Goal: Information Seeking & Learning: Learn about a topic

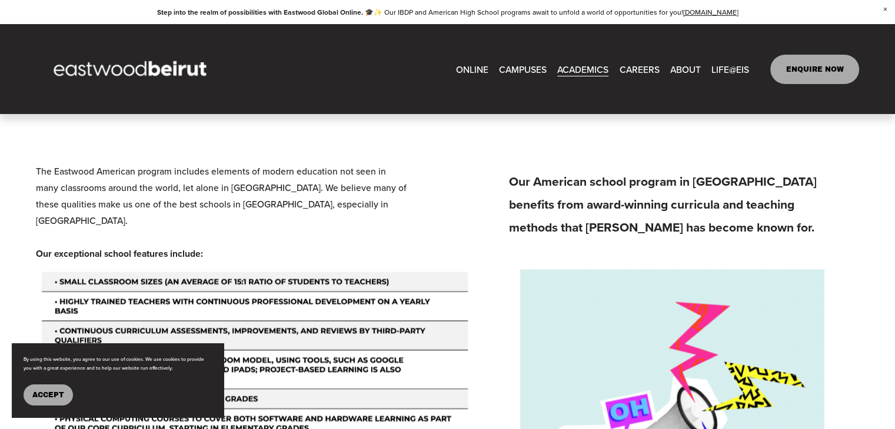
scroll to position [1647, 0]
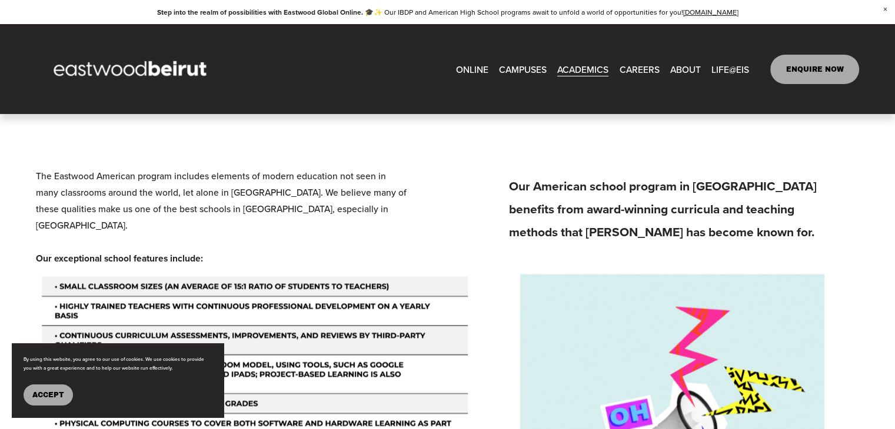
click at [649, 66] on link "CAREERS" at bounding box center [639, 69] width 40 height 18
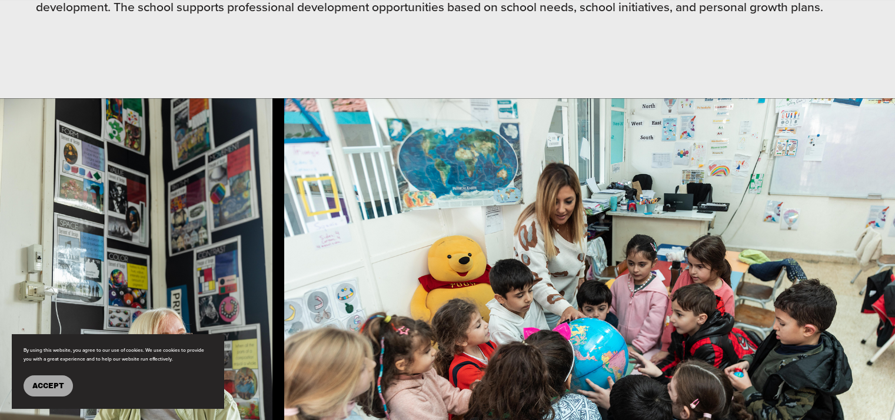
scroll to position [765, 0]
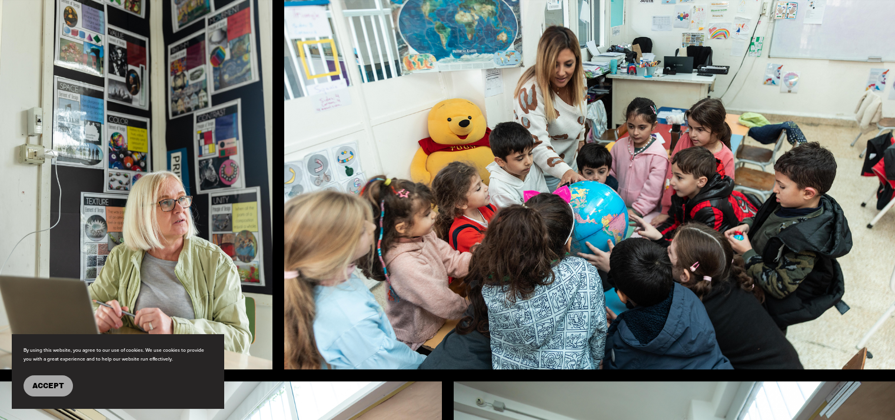
drag, startPoint x: 374, startPoint y: 201, endPoint x: 385, endPoint y: 182, distance: 21.7
click at [385, 182] on img at bounding box center [590, 165] width 612 height 408
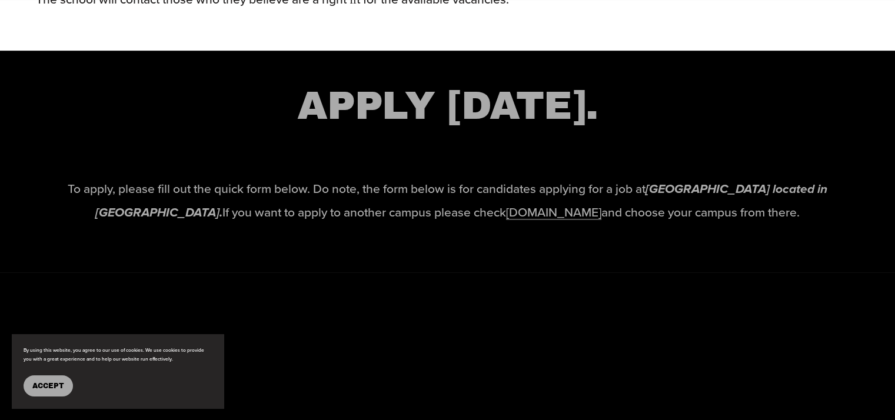
scroll to position [1824, 0]
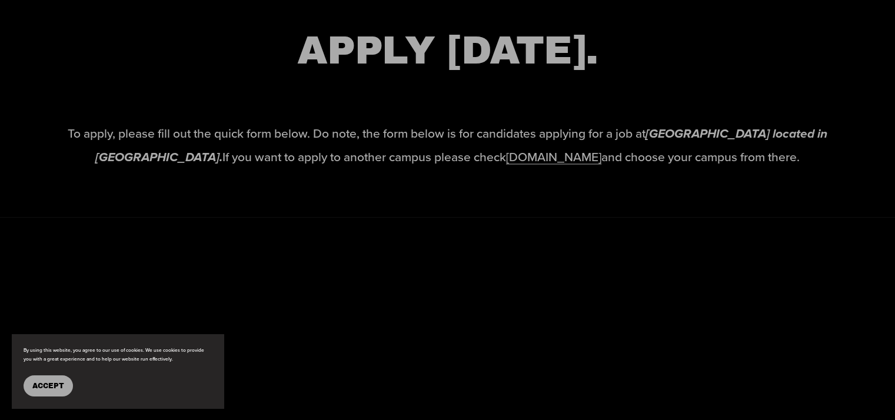
click at [506, 164] on link "www.eastwoodschools.com" at bounding box center [553, 157] width 95 height 18
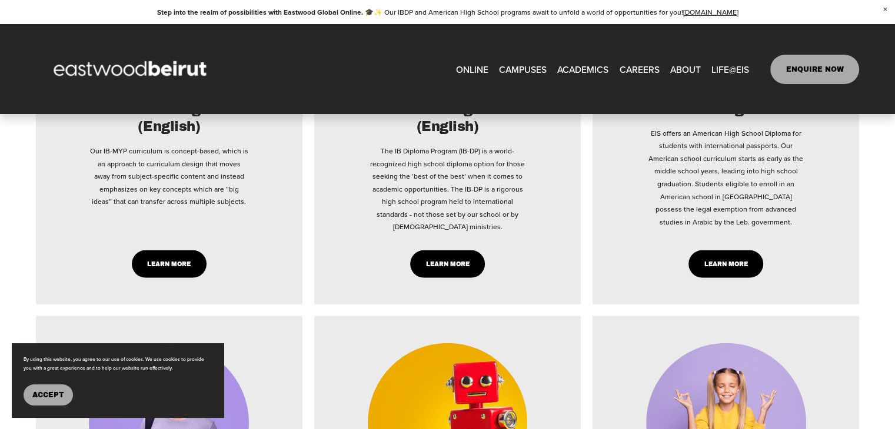
scroll to position [2471, 0]
click at [654, 64] on link "CAREERS" at bounding box center [639, 69] width 40 height 18
type input "****"
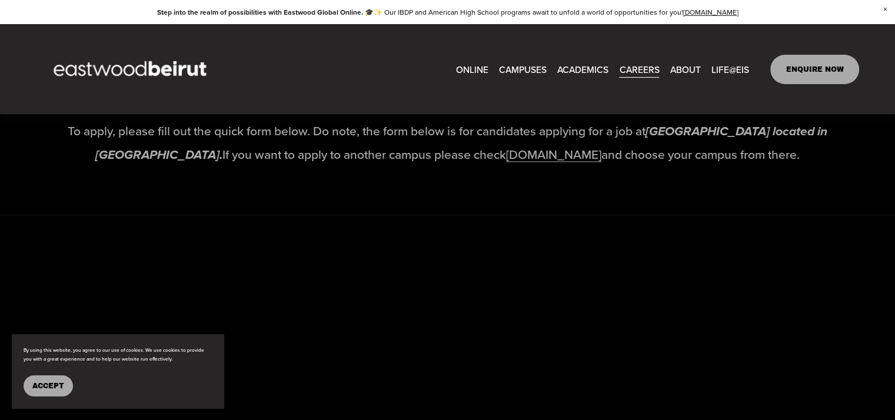
scroll to position [1824, 0]
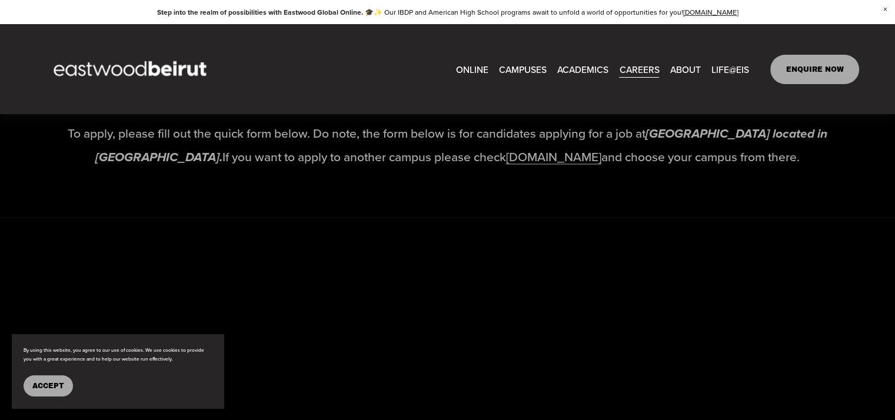
click at [511, 165] on link "[DOMAIN_NAME]" at bounding box center [553, 157] width 95 height 18
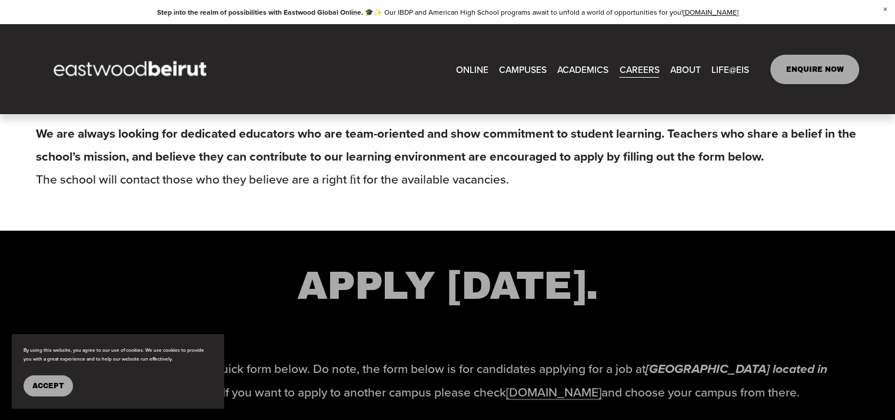
scroll to position [1530, 0]
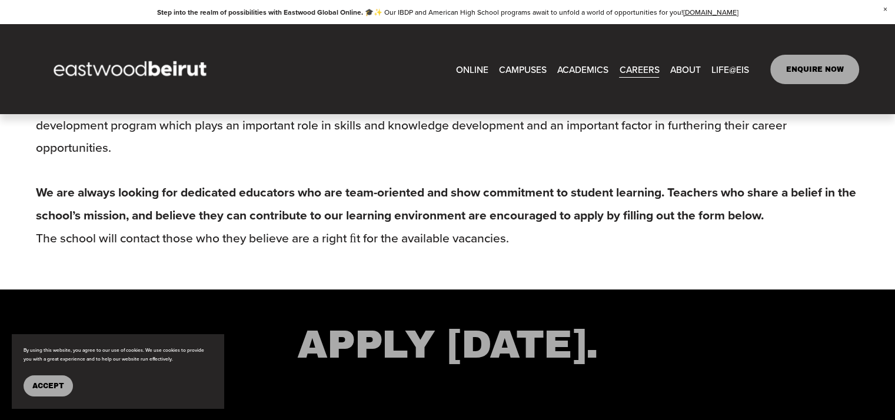
click at [508, 64] on span "CAMPUSES" at bounding box center [523, 69] width 48 height 16
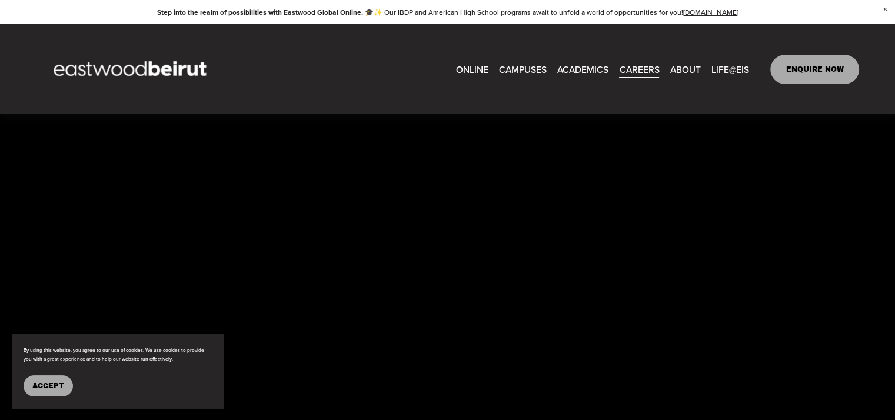
scroll to position [2177, 0]
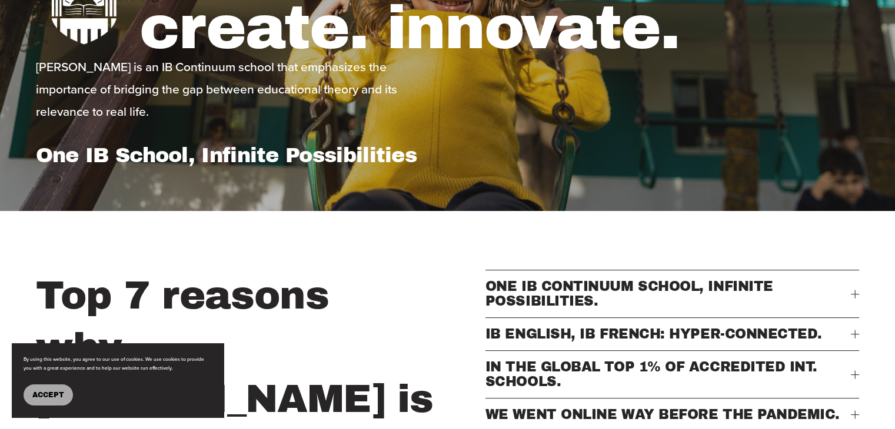
scroll to position [412, 0]
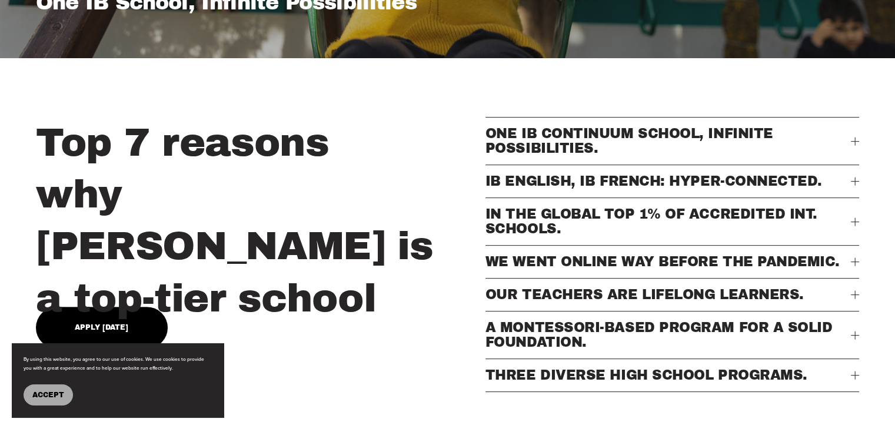
click at [652, 134] on span "ONE IB CONTINUUM SCHOOL, INFINITE POSSIBILITIES." at bounding box center [667, 140] width 365 height 29
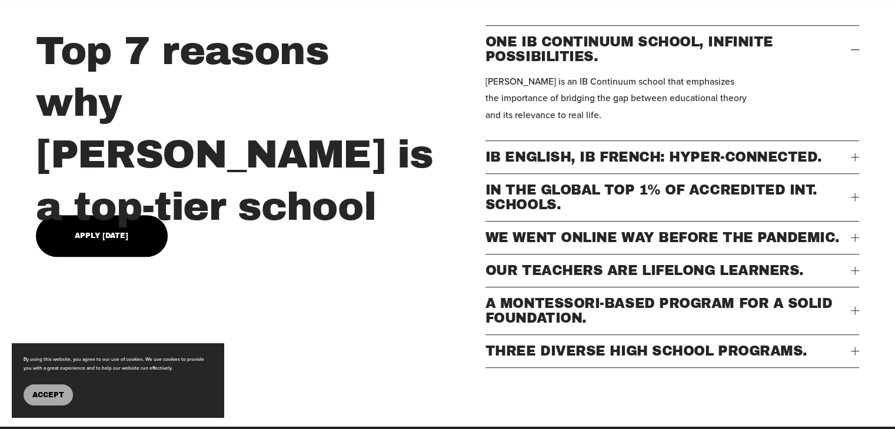
scroll to position [529, 0]
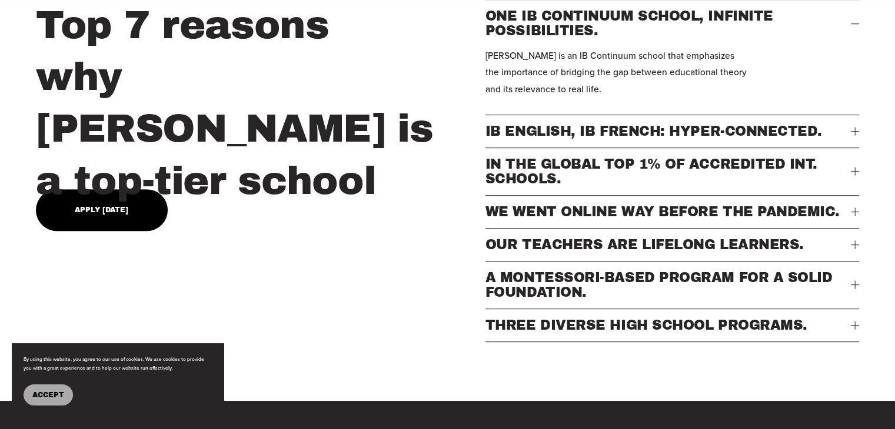
click at [641, 333] on span "THREE DIVERSE HIGH SCHOOL PROGRAMS." at bounding box center [667, 325] width 365 height 15
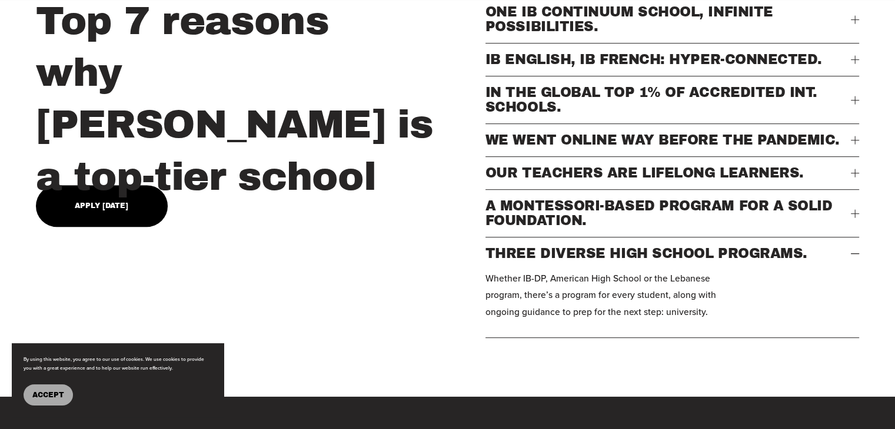
scroll to position [471, 0]
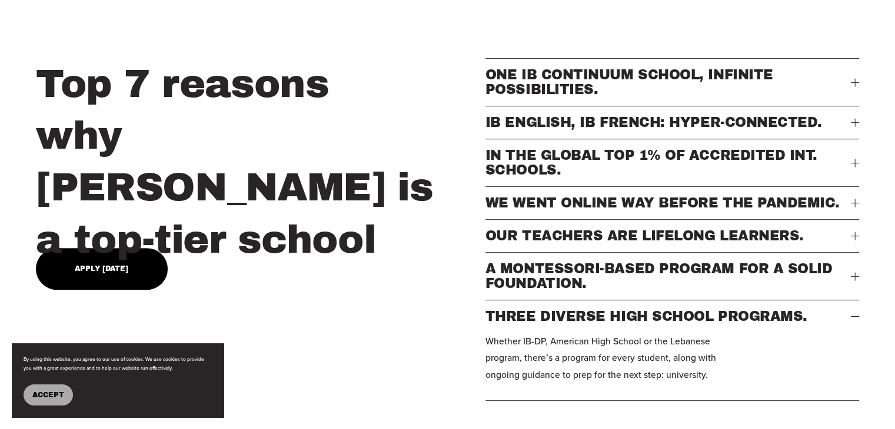
click at [598, 130] on span "IB ENGLISH, IB FRENCH: HYPER-CONNECTED." at bounding box center [667, 122] width 365 height 15
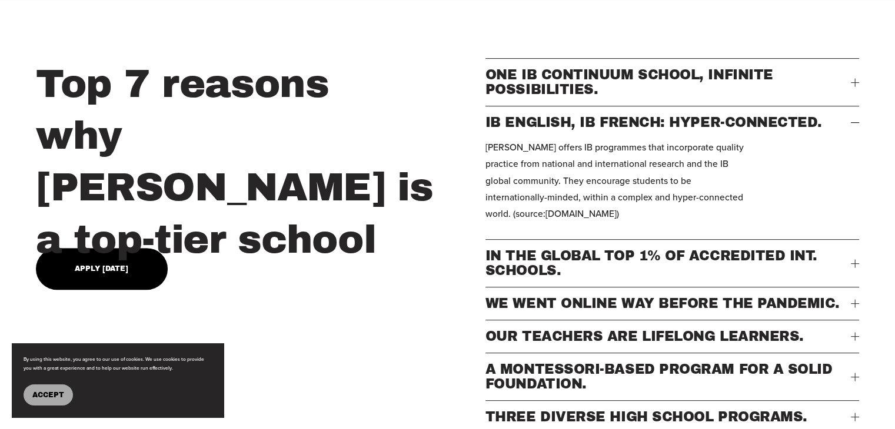
click at [566, 86] on span "ONE IB CONTINUUM SCHOOL, INFINITE POSSIBILITIES." at bounding box center [667, 82] width 365 height 29
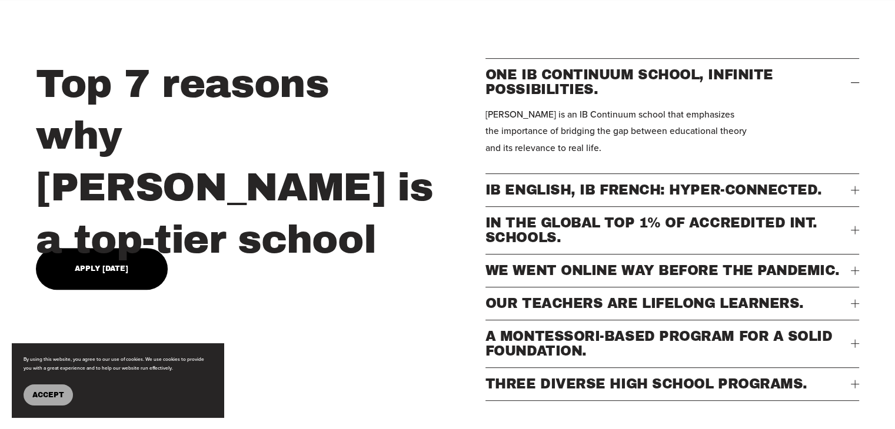
click at [591, 196] on span "IB ENGLISH, IB FRENCH: HYPER-CONNECTED." at bounding box center [667, 190] width 365 height 15
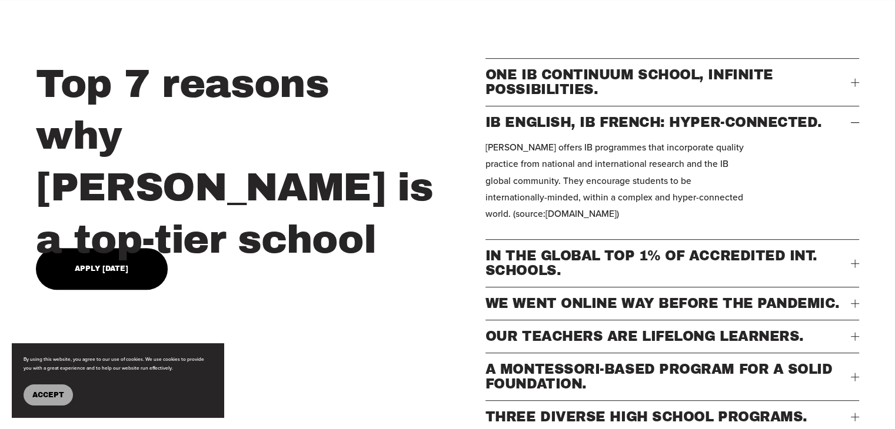
scroll to position [529, 0]
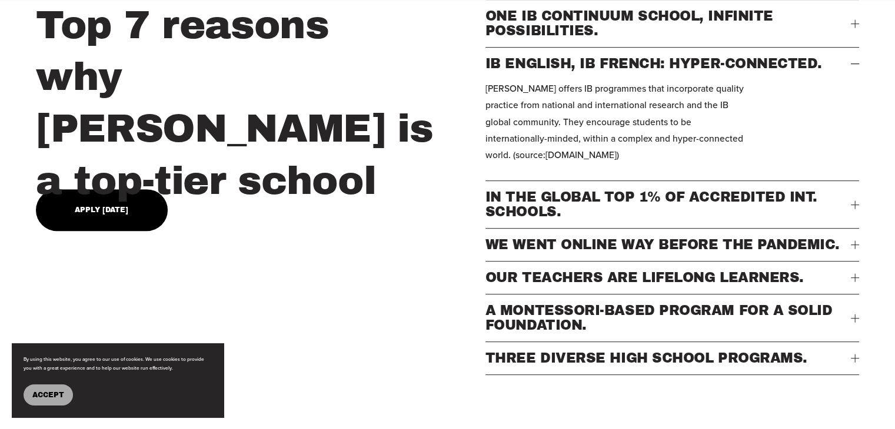
click at [537, 219] on span "IN THE GLOBAL TOP 1% OF ACCREDITED INT. SCHOOLS." at bounding box center [667, 204] width 365 height 29
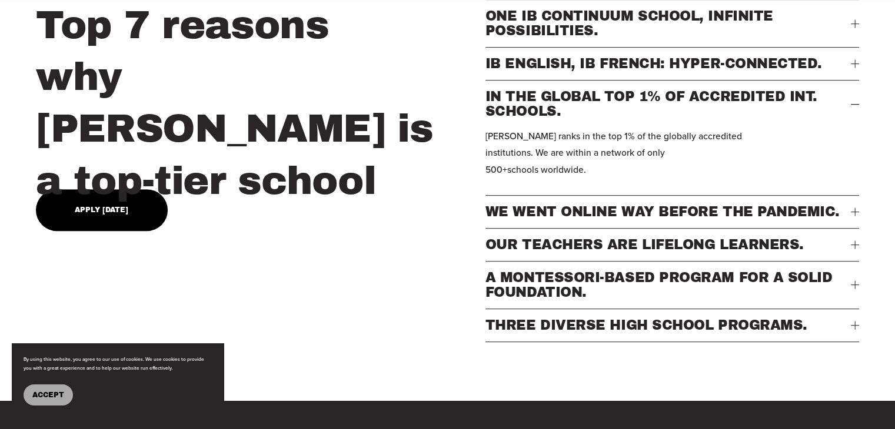
click at [546, 252] on span "OUR TEACHERS ARE LIFELONG LEARNERS." at bounding box center [667, 245] width 365 height 15
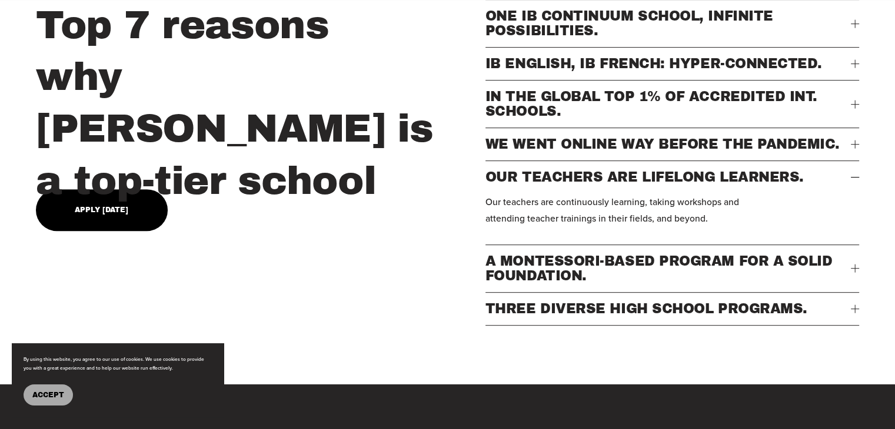
click at [575, 284] on span "A MONTESSORI-BASED PROGRAM FOR A SOLID FOUNDATION." at bounding box center [667, 268] width 365 height 29
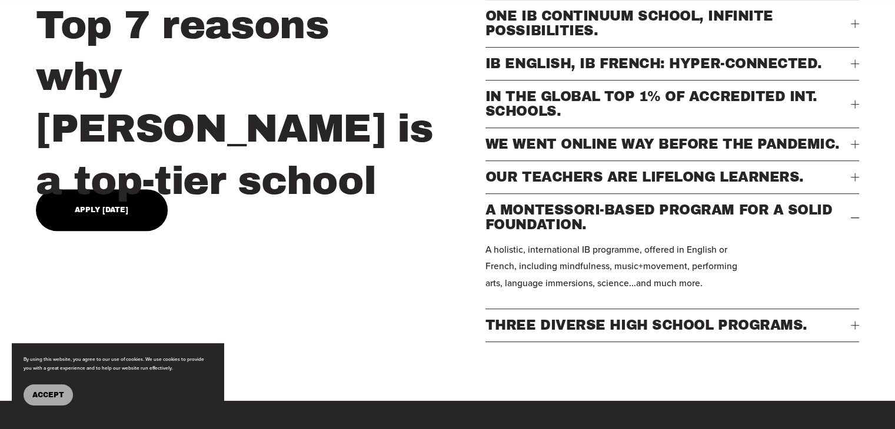
type input "*****"
